Goal: Task Accomplishment & Management: Manage account settings

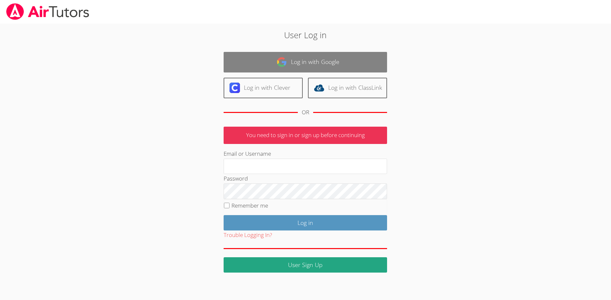
click at [291, 67] on link "Log in with Google" at bounding box center [305, 62] width 163 height 21
